Goal: Task Accomplishment & Management: Use online tool/utility

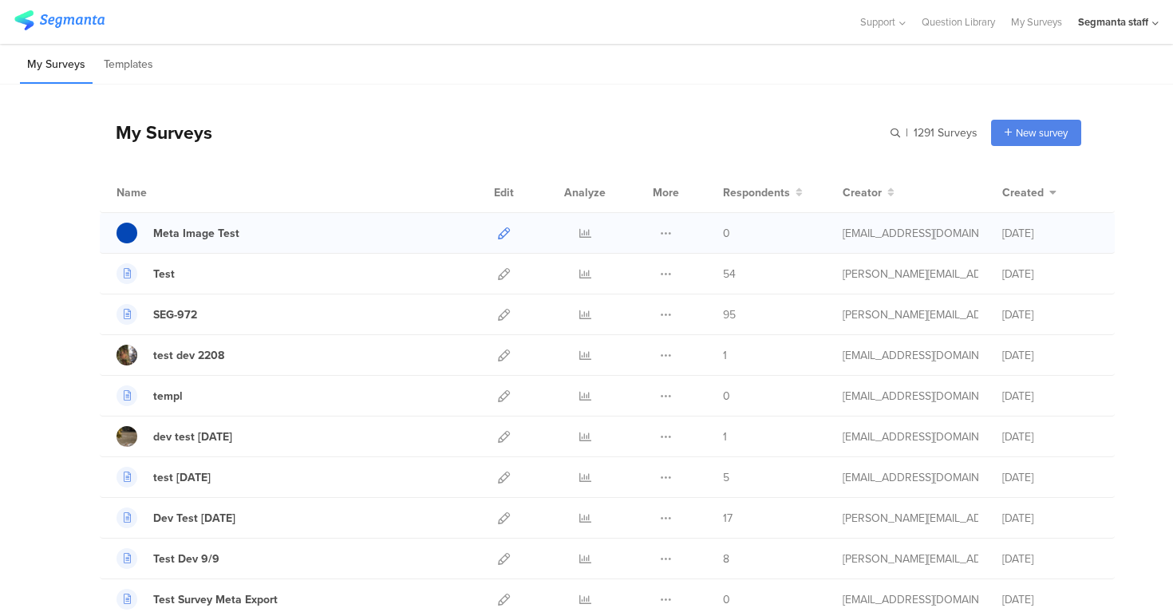
click at [500, 231] on icon at bounding box center [504, 233] width 12 height 12
click at [503, 234] on icon at bounding box center [504, 233] width 12 height 12
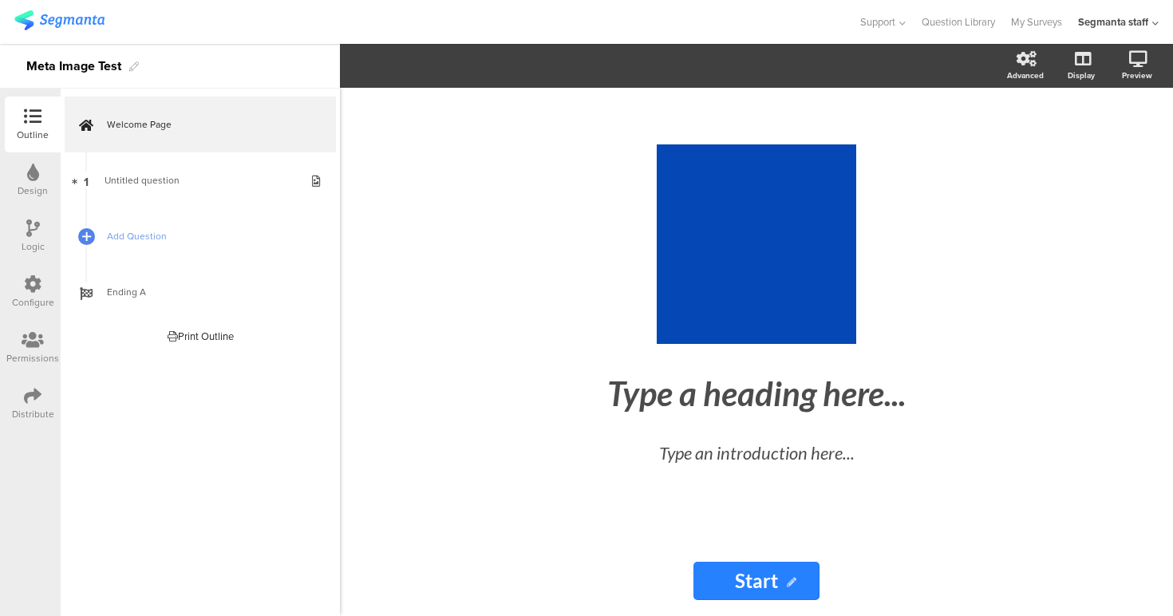
click at [34, 389] on icon at bounding box center [33, 396] width 18 height 18
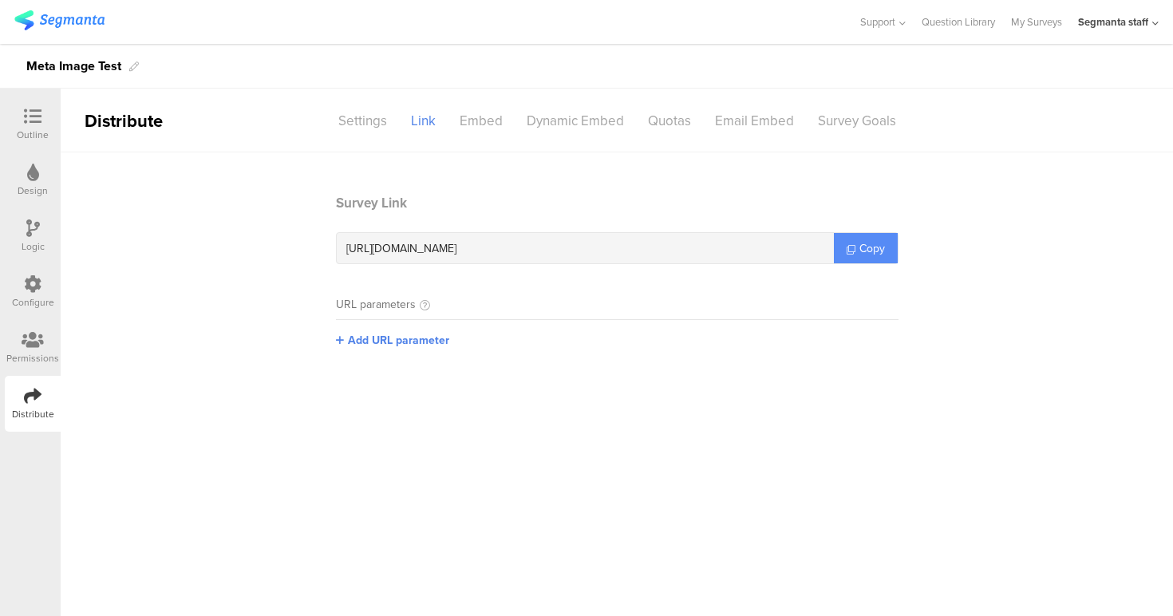
click at [868, 238] on link "Copy" at bounding box center [866, 248] width 64 height 30
